Goal: Information Seeking & Learning: Understand process/instructions

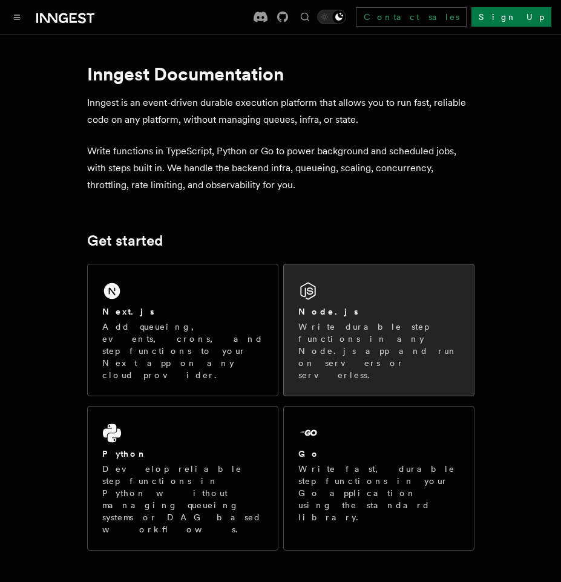
click at [337, 339] on p "Write durable step functions in any Node.js app and run on servers or serverles…" at bounding box center [378, 351] width 161 height 60
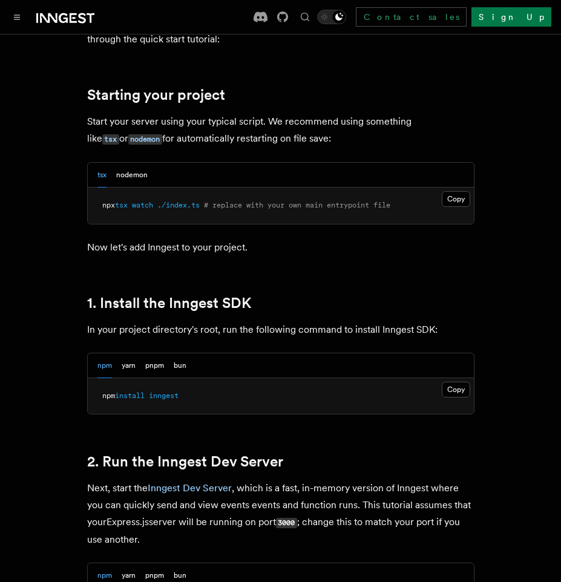
scroll to position [581, 0]
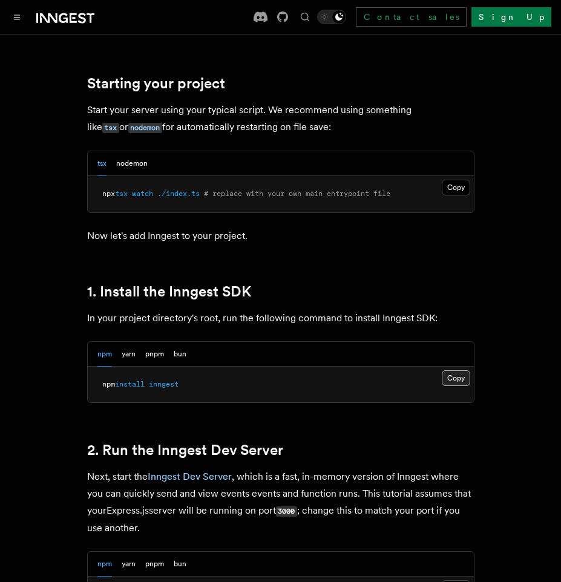
click at [454, 385] on button "Copy Copied" at bounding box center [456, 378] width 28 height 16
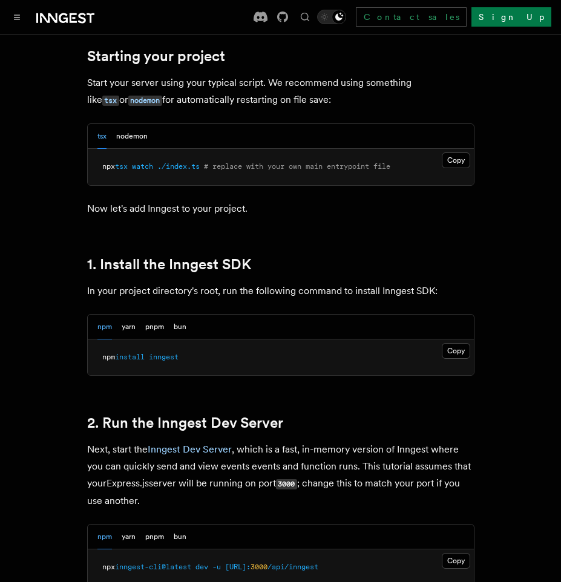
scroll to position [605, 0]
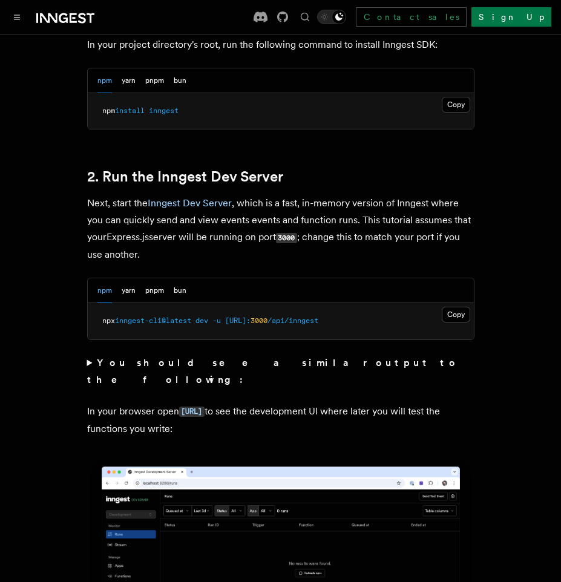
scroll to position [871, 0]
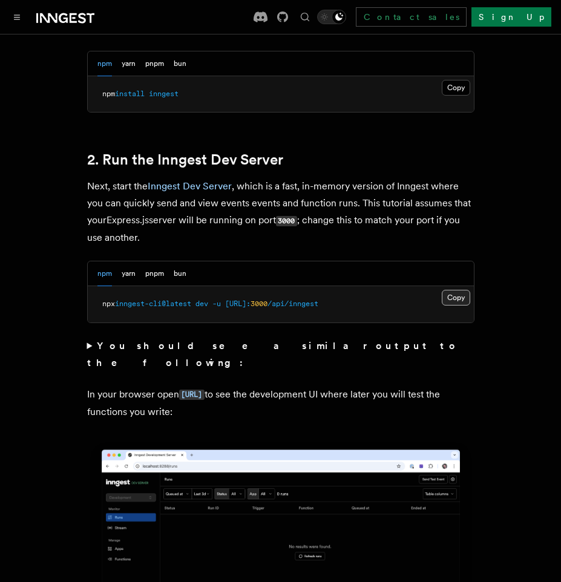
click at [452, 302] on button "Copy Copied" at bounding box center [456, 298] width 28 height 16
